Goal: Find specific page/section: Find specific page/section

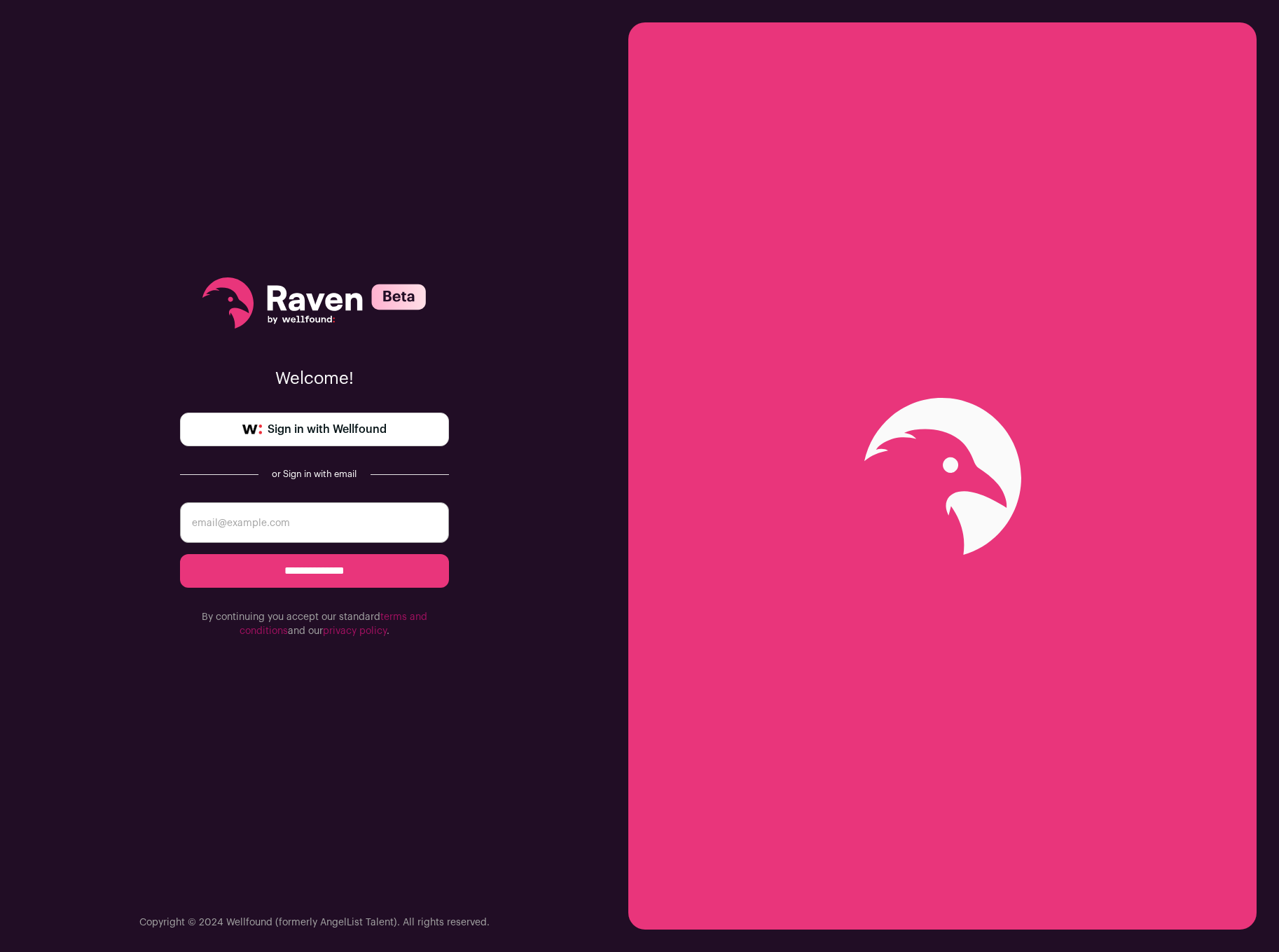
click at [398, 423] on link "Sign in with Wellfound" at bounding box center [314, 429] width 269 height 34
click at [381, 422] on span "Sign in with Wellfound" at bounding box center [327, 429] width 119 height 17
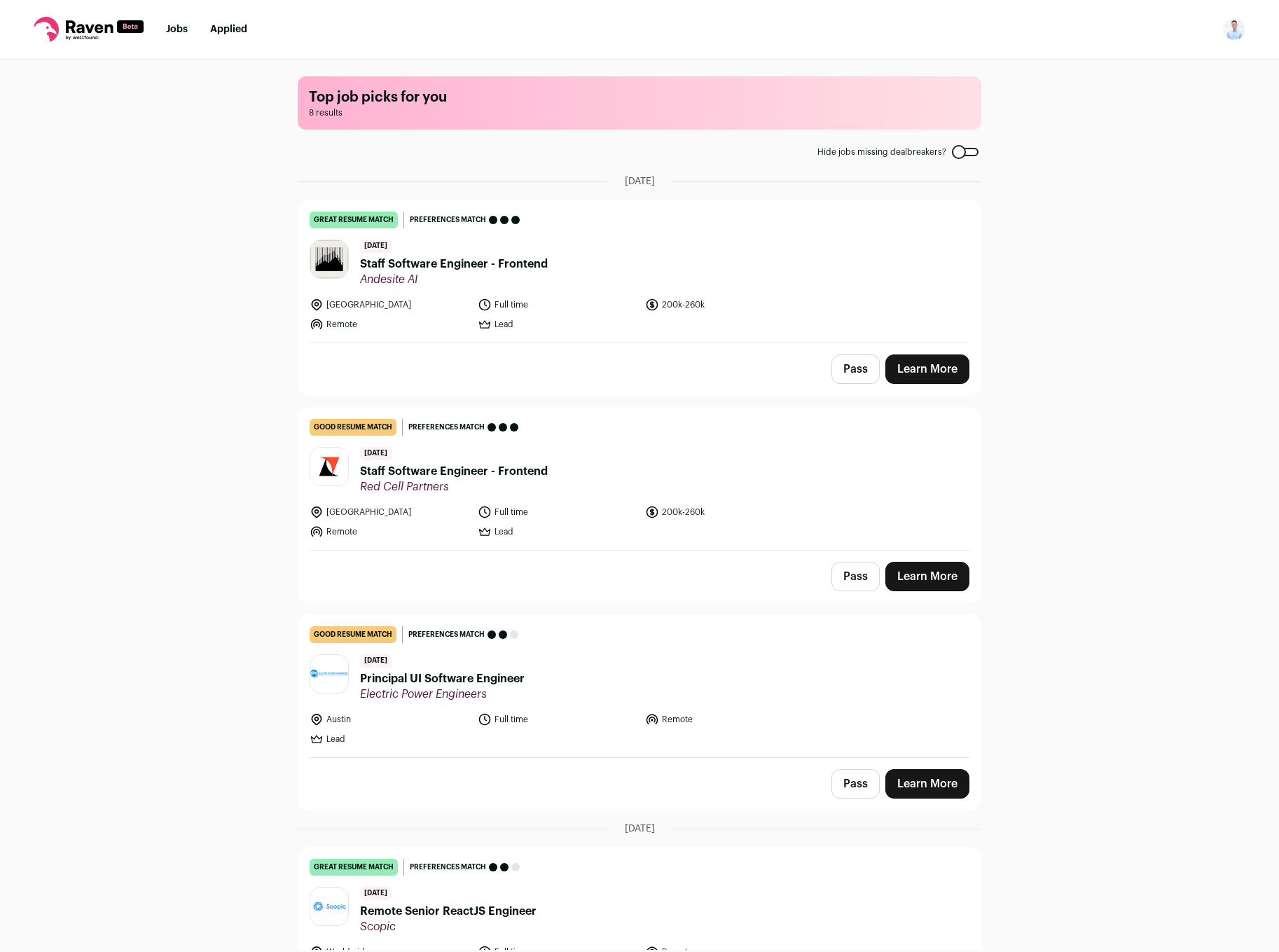
click at [537, 273] on span "Andesite AI" at bounding box center [454, 279] width 188 height 14
